Goal: Information Seeking & Learning: Check status

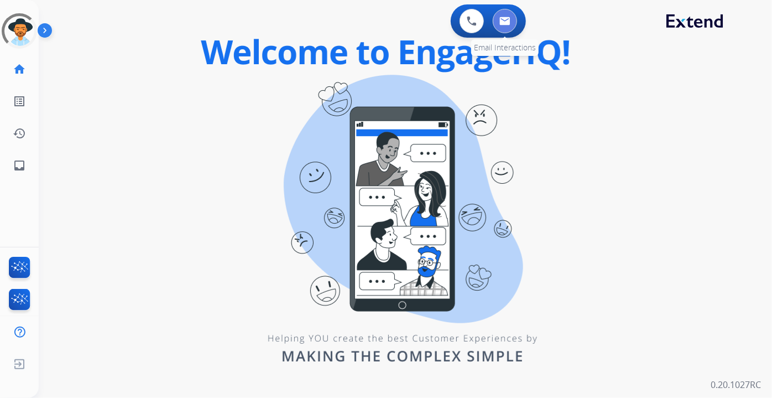
click at [512, 22] on button at bounding box center [505, 21] width 24 height 24
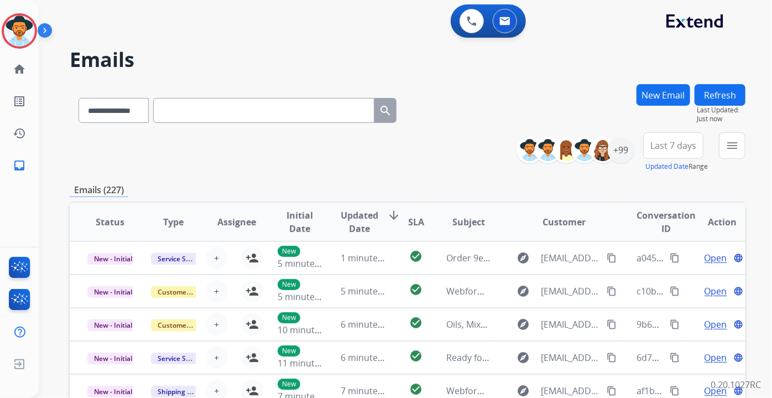
click at [209, 110] on input "text" at bounding box center [263, 110] width 221 height 25
paste input "**********"
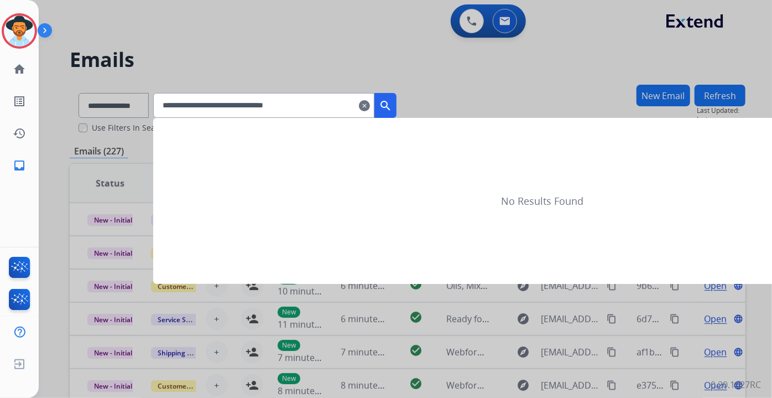
click at [392, 102] on mat-icon "search" at bounding box center [385, 105] width 13 height 13
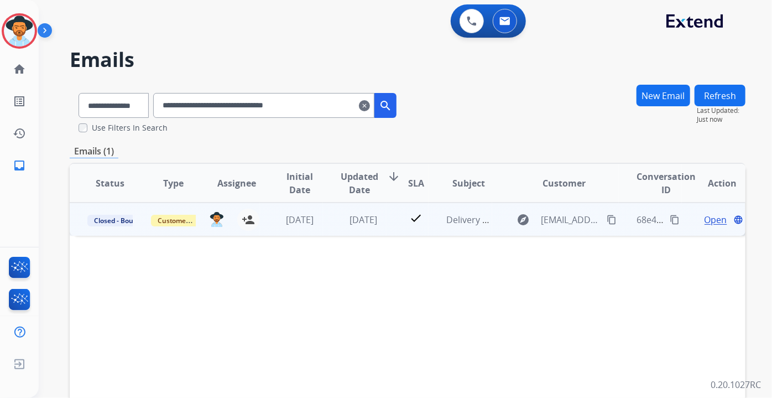
click at [707, 216] on span "Open" at bounding box center [716, 219] width 23 height 13
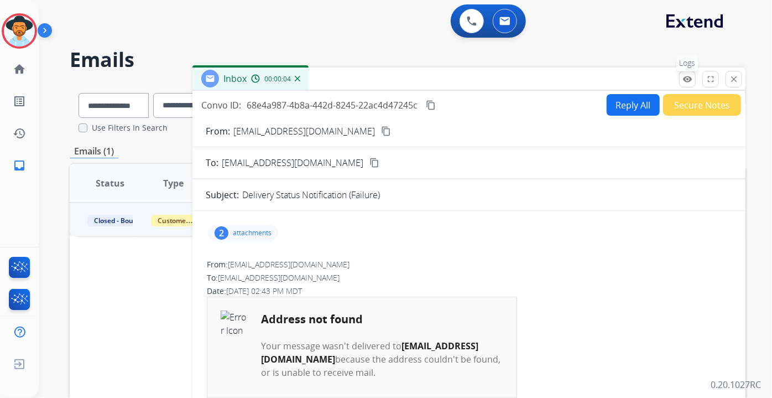
click at [683, 81] on button "remove_red_eye Logs" at bounding box center [687, 79] width 17 height 17
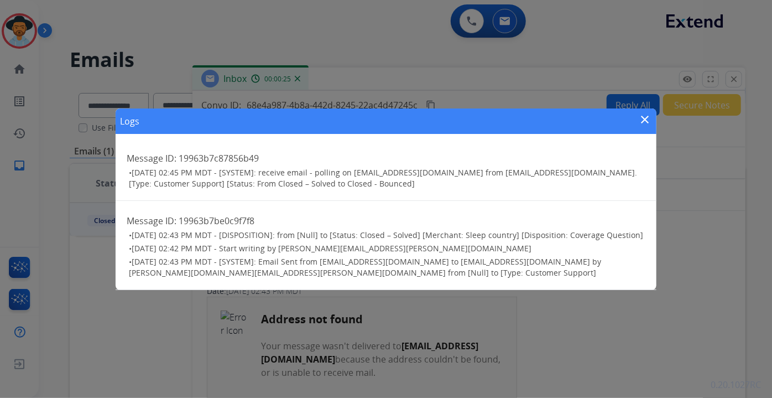
click at [644, 114] on mat-icon "close" at bounding box center [645, 119] width 13 height 13
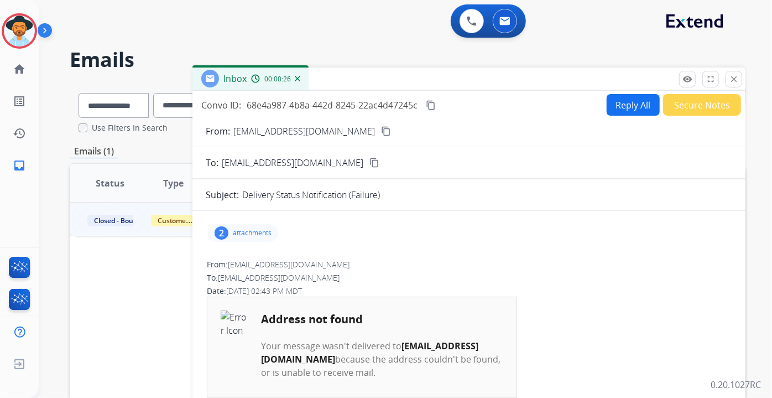
drag, startPoint x: 739, startPoint y: 79, endPoint x: 702, endPoint y: 76, distance: 37.2
click at [738, 79] on button "close Close" at bounding box center [734, 79] width 17 height 17
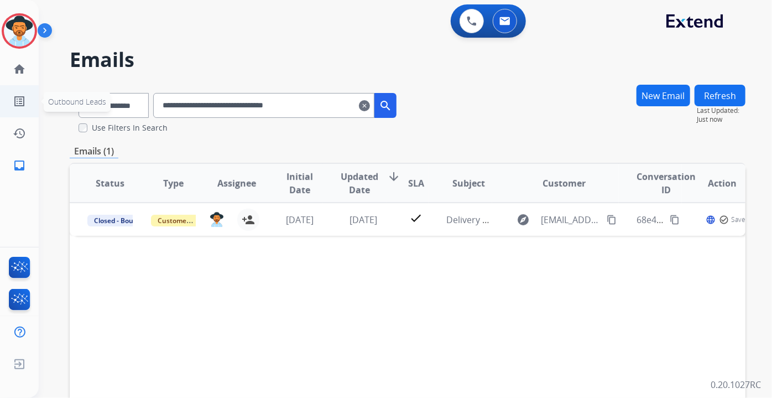
drag, startPoint x: 339, startPoint y: 108, endPoint x: 0, endPoint y: 111, distance: 339.1
click at [0, 111] on div "**********" at bounding box center [386, 199] width 772 height 398
paste input "text"
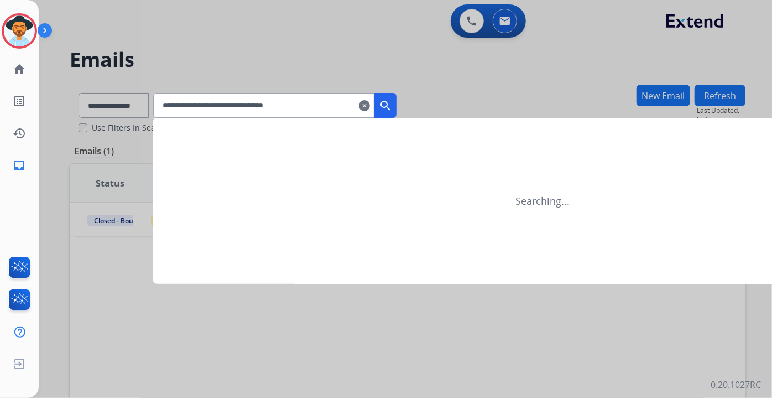
click at [392, 103] on mat-icon "search" at bounding box center [385, 105] width 13 height 13
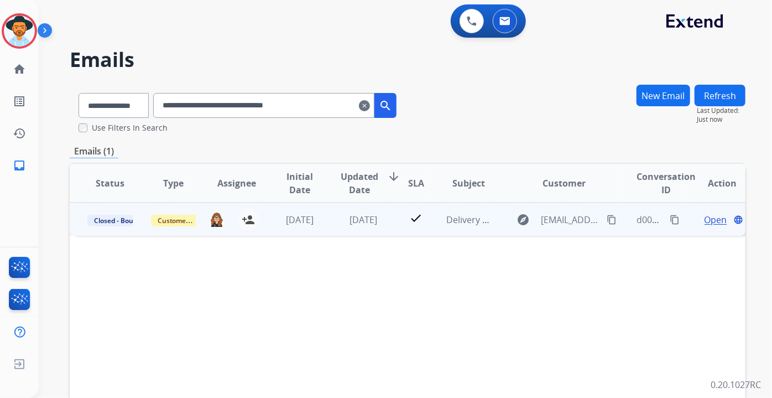
click at [705, 214] on span "Open" at bounding box center [716, 219] width 23 height 13
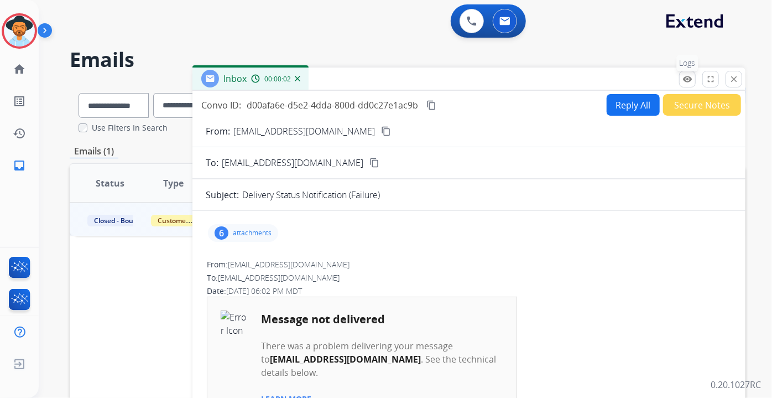
click at [689, 74] on mat-icon "remove_red_eye" at bounding box center [688, 79] width 10 height 10
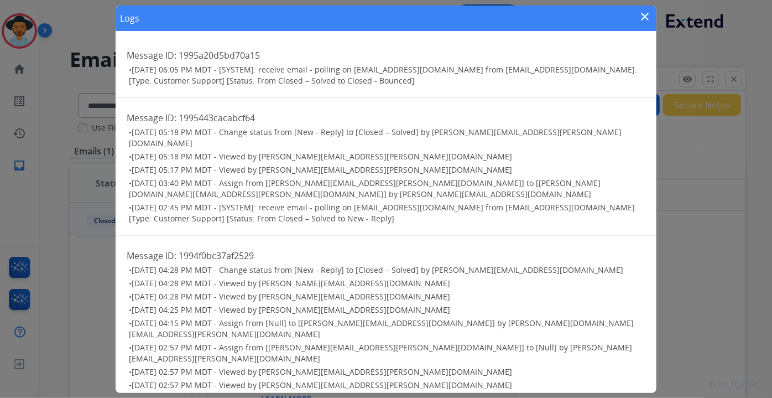
click at [643, 18] on mat-icon "close" at bounding box center [645, 16] width 13 height 13
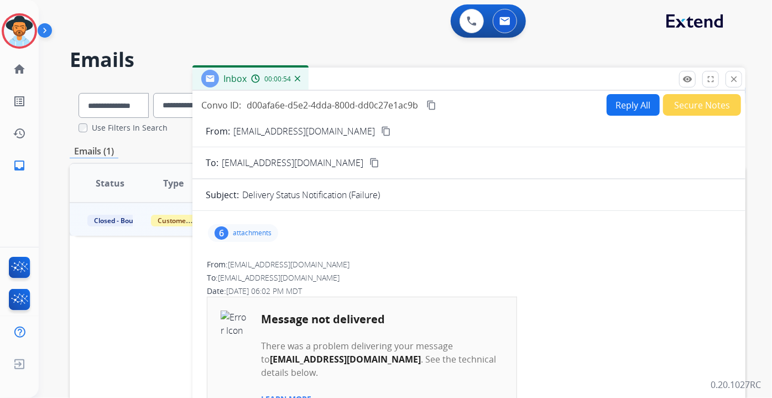
drag, startPoint x: 735, startPoint y: 81, endPoint x: 682, endPoint y: 80, distance: 53.1
click at [735, 81] on mat-icon "close" at bounding box center [734, 79] width 10 height 10
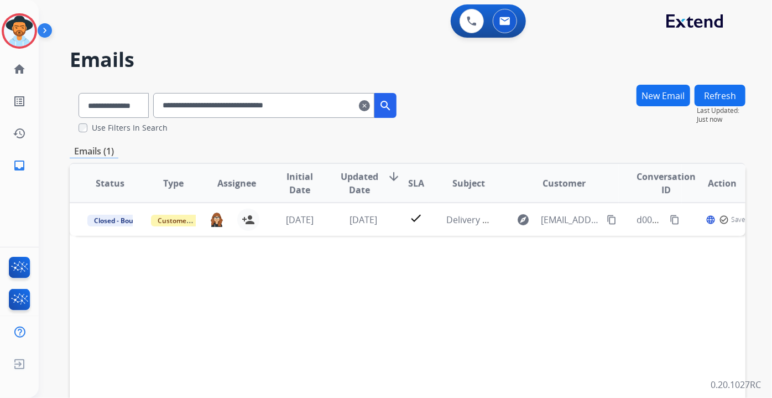
drag, startPoint x: 349, startPoint y: 110, endPoint x: 74, endPoint y: 117, distance: 275.6
click at [0, 109] on div "**********" at bounding box center [386, 199] width 772 height 398
paste input "text"
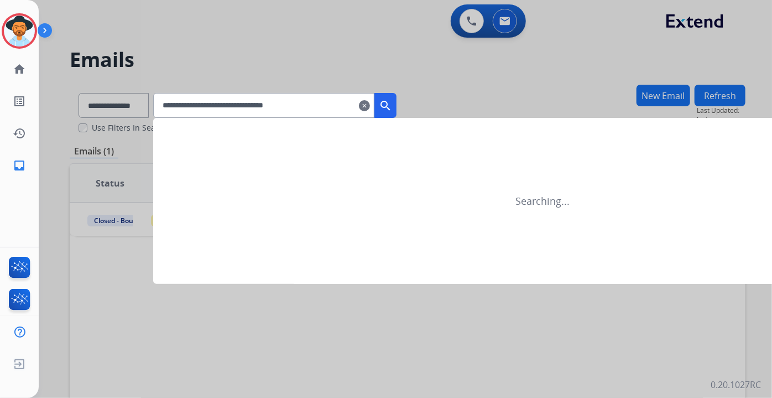
click at [392, 99] on mat-icon "search" at bounding box center [385, 105] width 13 height 13
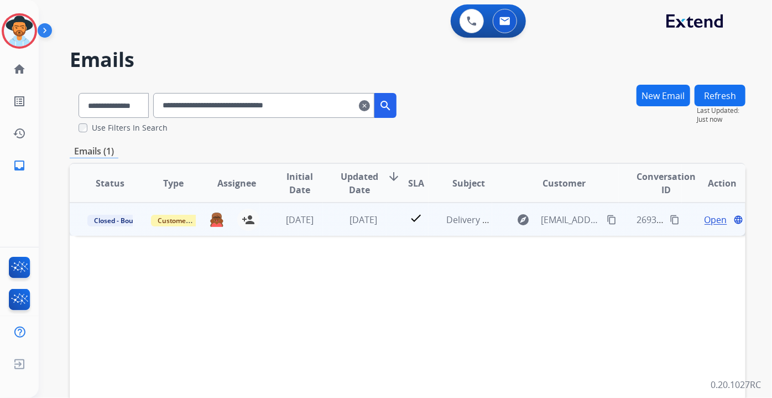
click at [713, 220] on span "Open" at bounding box center [716, 219] width 23 height 13
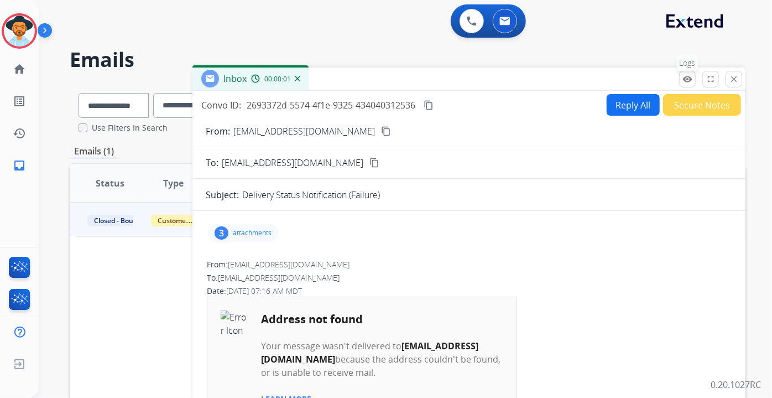
click at [688, 81] on mat-icon "remove_red_eye" at bounding box center [688, 79] width 10 height 10
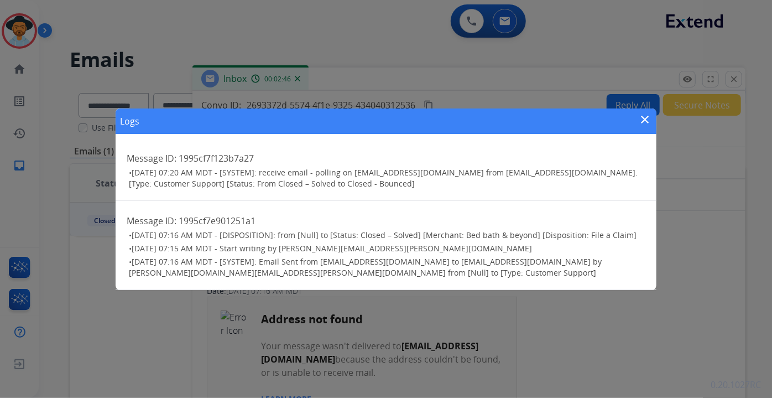
click at [645, 121] on mat-icon "close" at bounding box center [645, 119] width 13 height 13
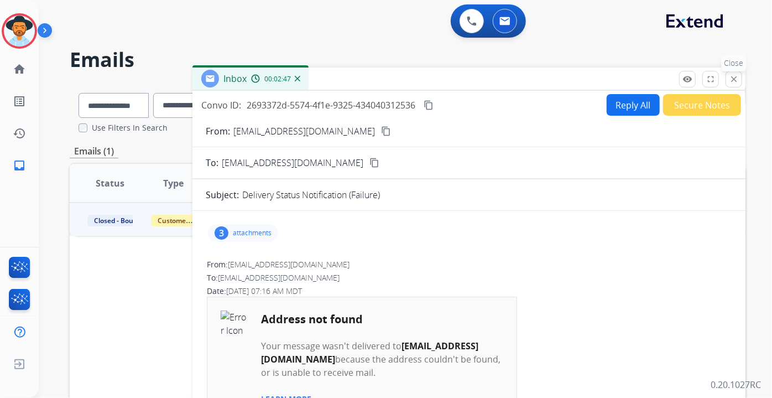
click at [736, 80] on mat-icon "close" at bounding box center [734, 79] width 10 height 10
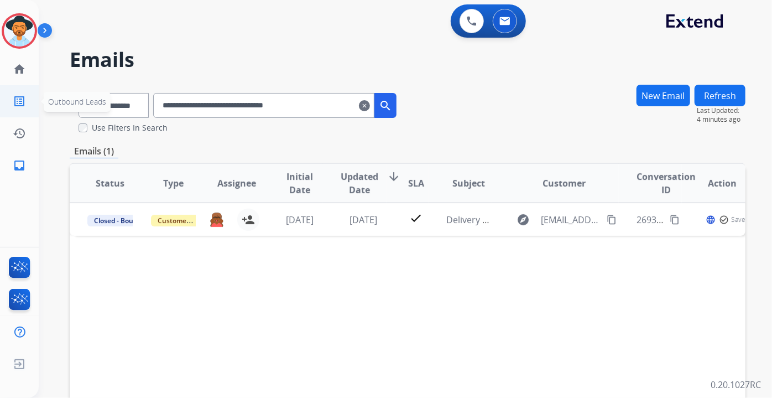
drag, startPoint x: 336, startPoint y: 111, endPoint x: 0, endPoint y: 115, distance: 336.4
click at [0, 115] on div "**********" at bounding box center [386, 199] width 772 height 398
paste input "text"
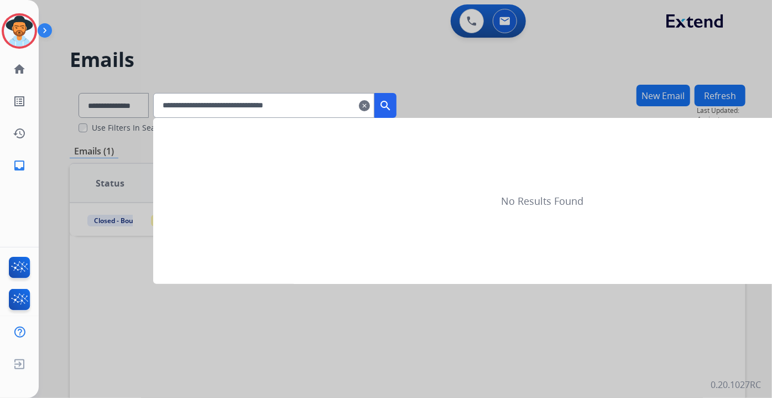
click at [392, 104] on mat-icon "search" at bounding box center [385, 105] width 13 height 13
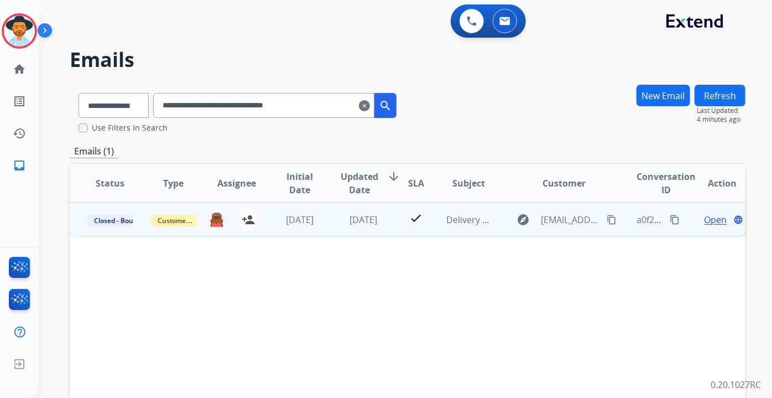
click at [721, 217] on div "Open language" at bounding box center [722, 219] width 45 height 13
click at [715, 218] on span "Open" at bounding box center [716, 218] width 23 height 13
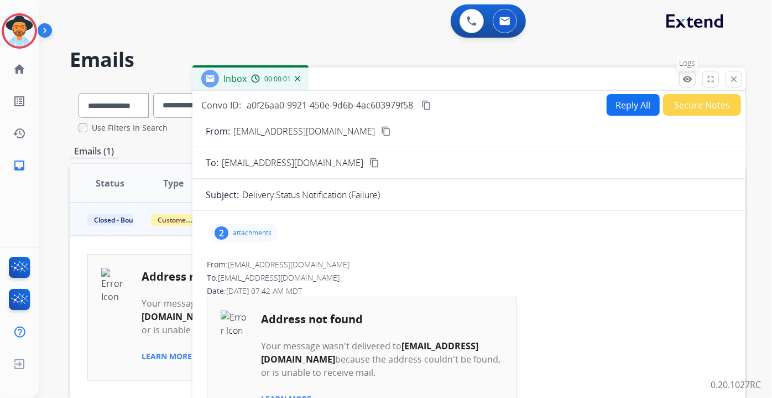
click at [689, 75] on mat-icon "remove_red_eye" at bounding box center [688, 79] width 10 height 10
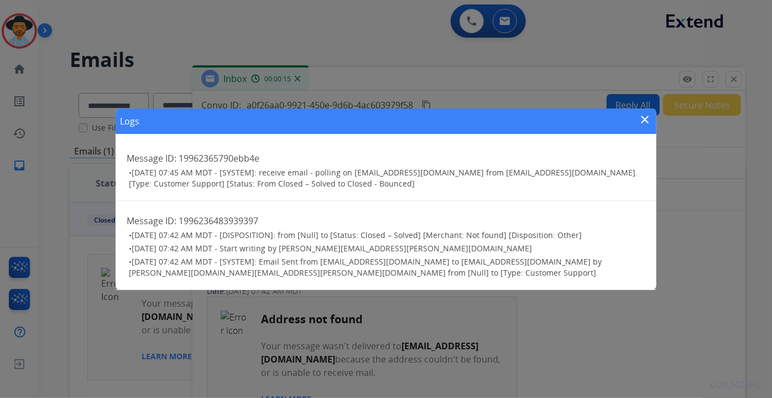
click at [646, 119] on mat-icon "close" at bounding box center [645, 119] width 13 height 13
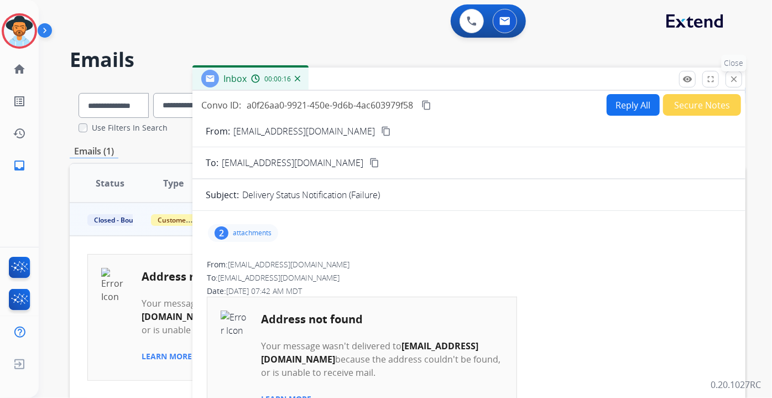
click at [737, 77] on mat-icon "close" at bounding box center [734, 79] width 10 height 10
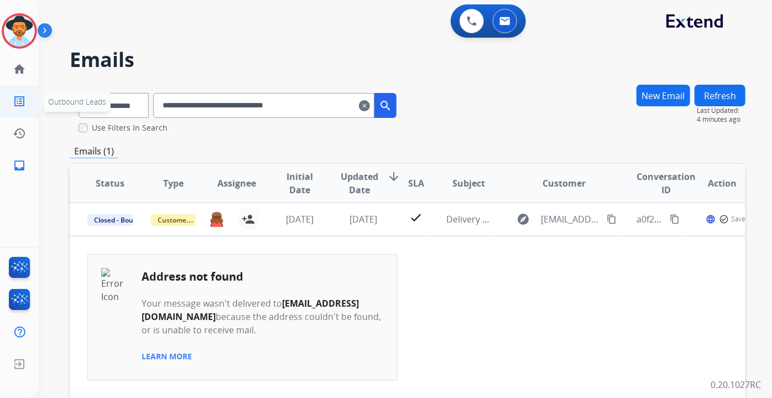
drag, startPoint x: 246, startPoint y: 111, endPoint x: 0, endPoint y: 112, distance: 245.6
click at [0, 112] on div "**********" at bounding box center [386, 199] width 772 height 398
paste input "text"
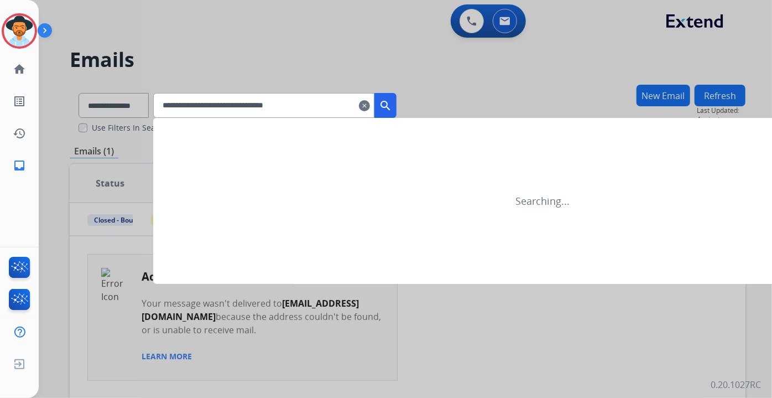
click at [392, 106] on mat-icon "search" at bounding box center [385, 105] width 13 height 13
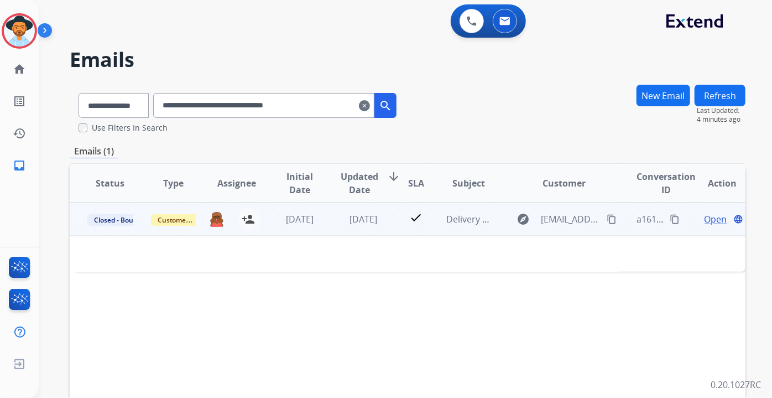
click at [705, 219] on span "Open" at bounding box center [716, 218] width 23 height 13
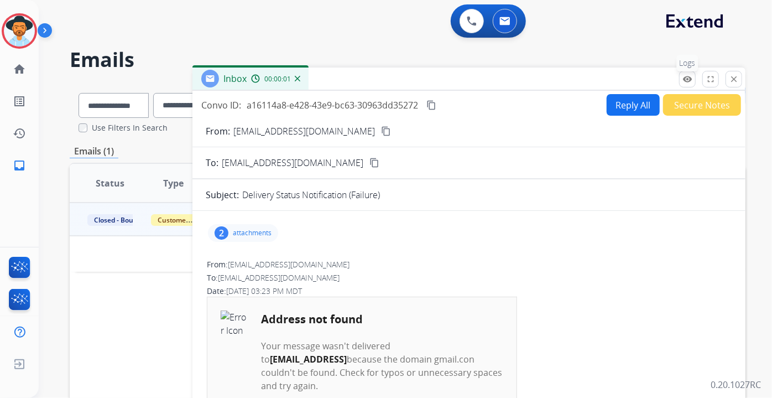
click at [689, 76] on mat-icon "remove_red_eye" at bounding box center [688, 79] width 10 height 10
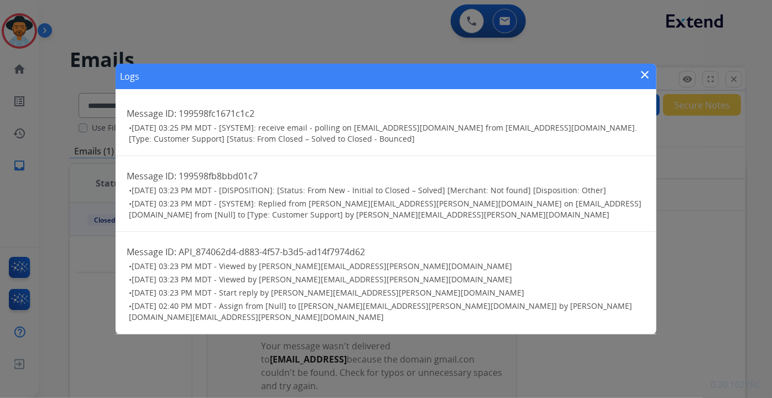
click at [641, 76] on mat-icon "close" at bounding box center [645, 74] width 13 height 13
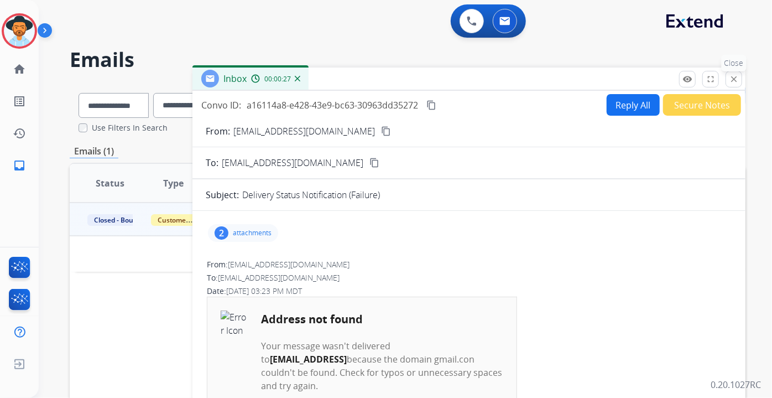
click at [735, 81] on mat-icon "close" at bounding box center [734, 79] width 10 height 10
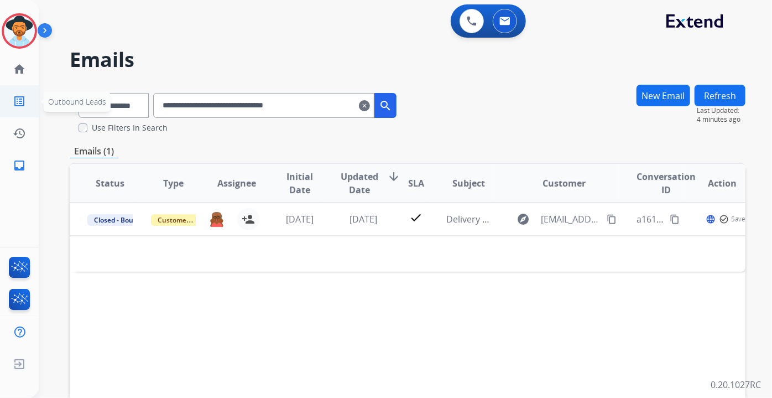
drag, startPoint x: 360, startPoint y: 104, endPoint x: 0, endPoint y: 109, distance: 360.2
click at [0, 109] on div "**********" at bounding box center [386, 199] width 772 height 398
paste input "text"
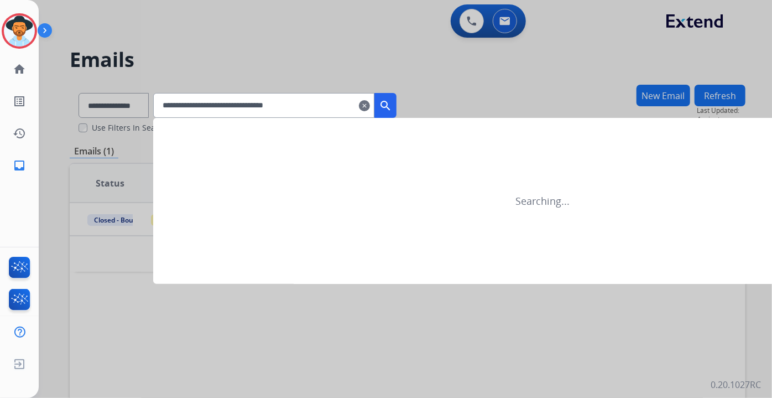
click at [397, 103] on button "search" at bounding box center [386, 105] width 22 height 25
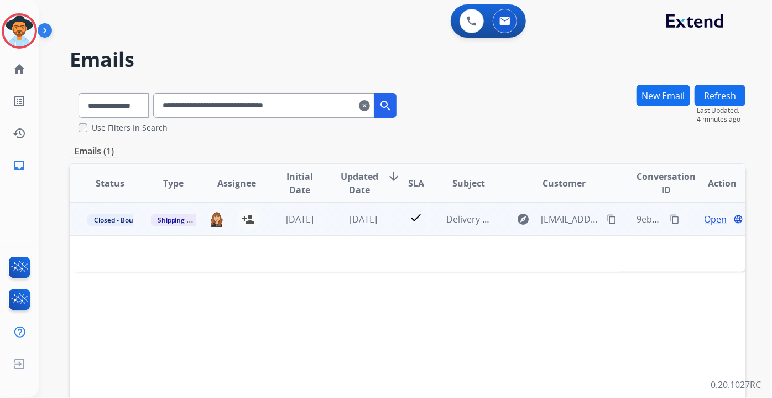
click at [705, 220] on span "Open" at bounding box center [716, 218] width 23 height 13
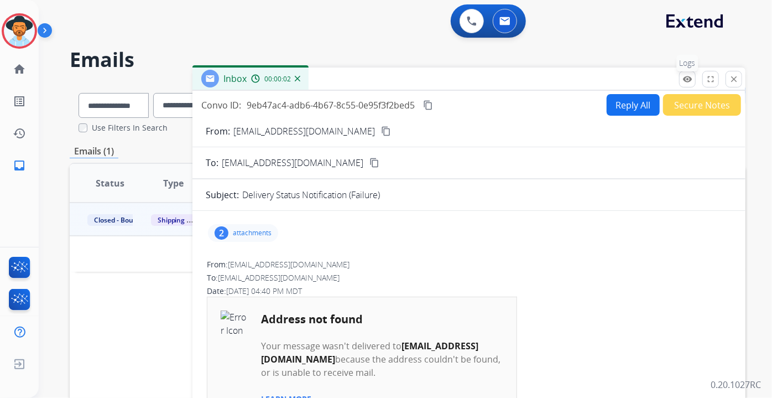
click at [685, 77] on mat-icon "remove_red_eye" at bounding box center [688, 79] width 10 height 10
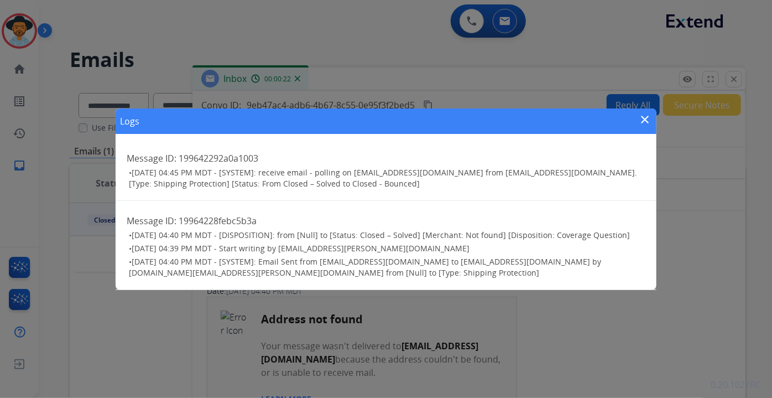
click at [649, 125] on mat-icon "close" at bounding box center [645, 119] width 13 height 13
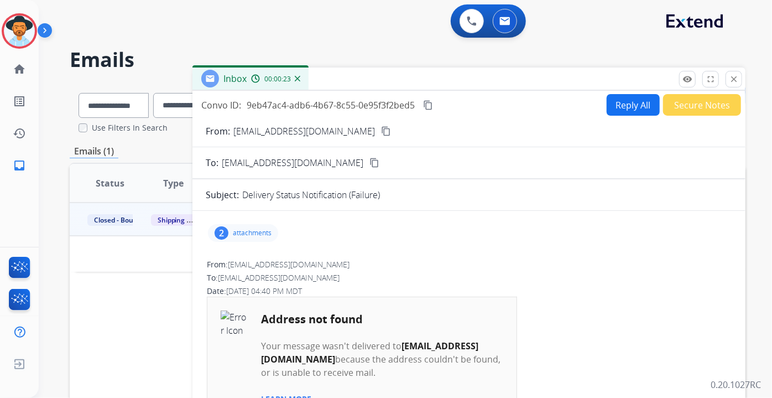
click at [734, 82] on mat-icon "close" at bounding box center [734, 79] width 10 height 10
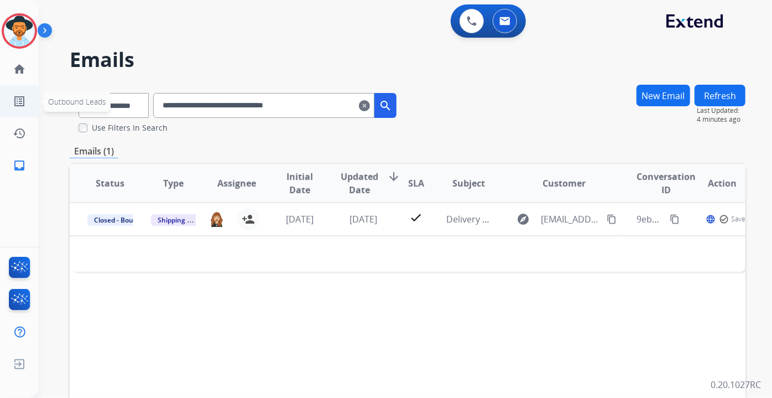
drag, startPoint x: 332, startPoint y: 107, endPoint x: 0, endPoint y: 113, distance: 332.0
click at [0, 113] on div "**********" at bounding box center [386, 199] width 772 height 398
paste input "text"
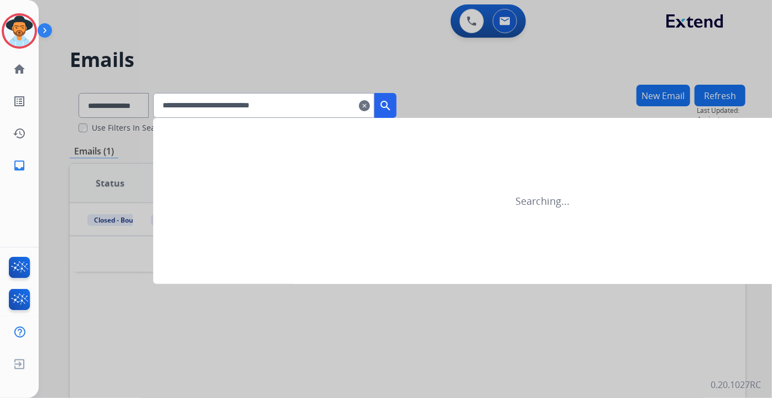
type input "**********"
click at [397, 98] on button "search" at bounding box center [386, 105] width 22 height 25
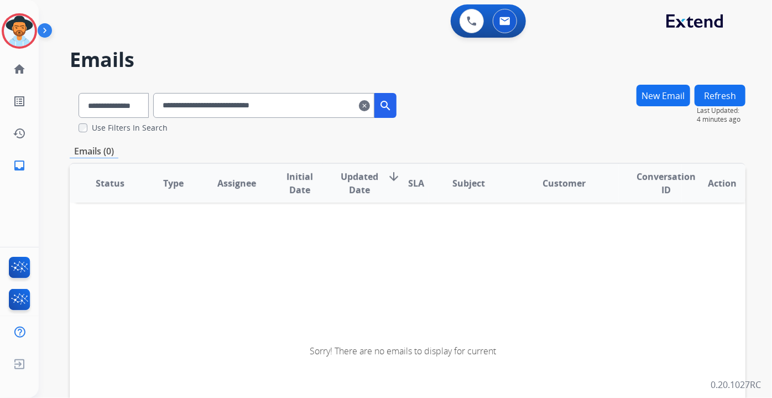
drag, startPoint x: 376, startPoint y: 104, endPoint x: 743, endPoint y: 160, distance: 371.0
click at [370, 104] on mat-icon "clear" at bounding box center [364, 105] width 11 height 13
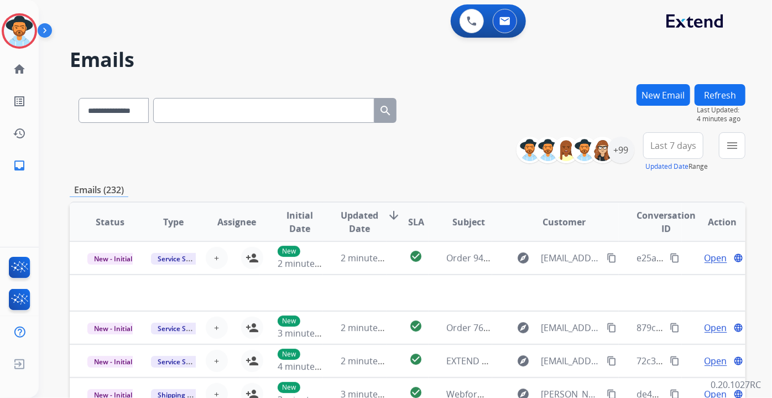
click at [286, 106] on input "text" at bounding box center [263, 110] width 221 height 25
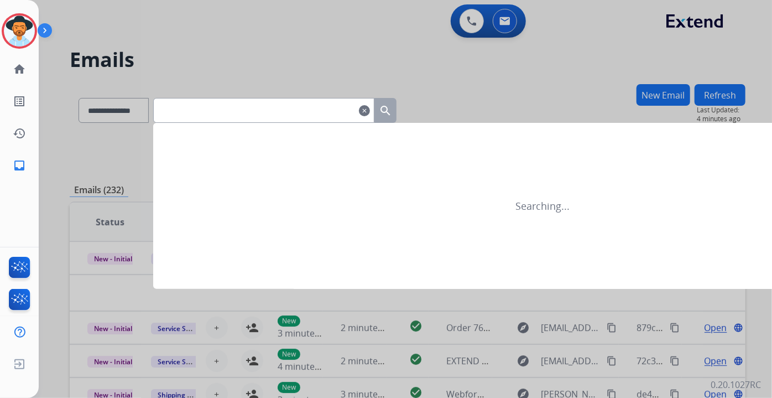
click at [266, 112] on input "text" at bounding box center [263, 110] width 221 height 25
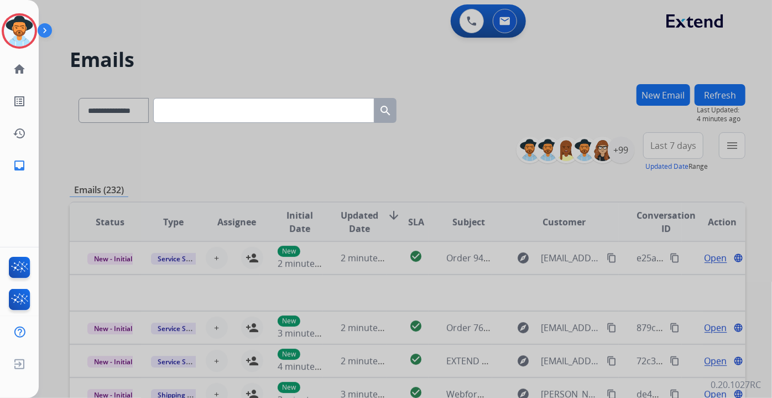
click at [318, 114] on input "text" at bounding box center [263, 110] width 221 height 25
paste input "**********"
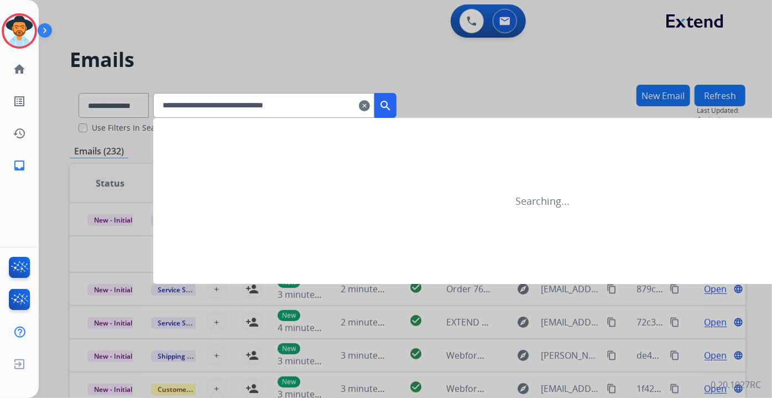
type input "**********"
click at [392, 99] on mat-icon "search" at bounding box center [385, 105] width 13 height 13
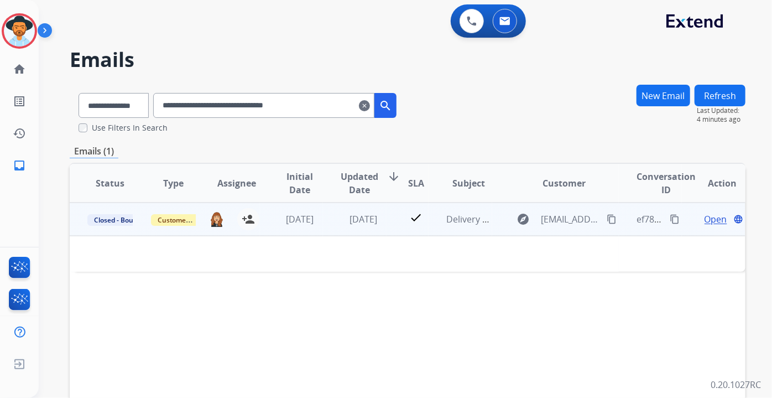
click at [709, 219] on span "Open" at bounding box center [716, 218] width 23 height 13
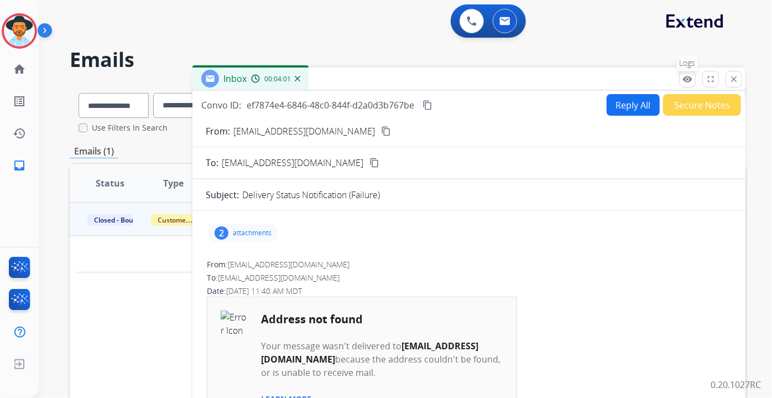
click at [683, 81] on button "remove_red_eye Logs" at bounding box center [687, 79] width 17 height 17
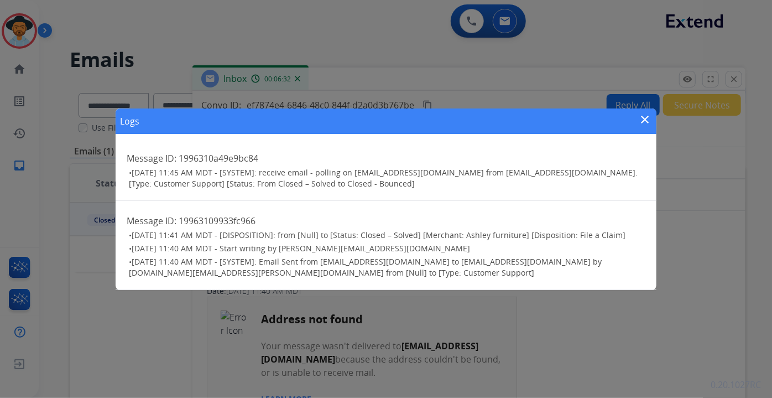
click at [648, 116] on mat-icon "close" at bounding box center [645, 119] width 13 height 13
